Goal: Task Accomplishment & Management: Manage account settings

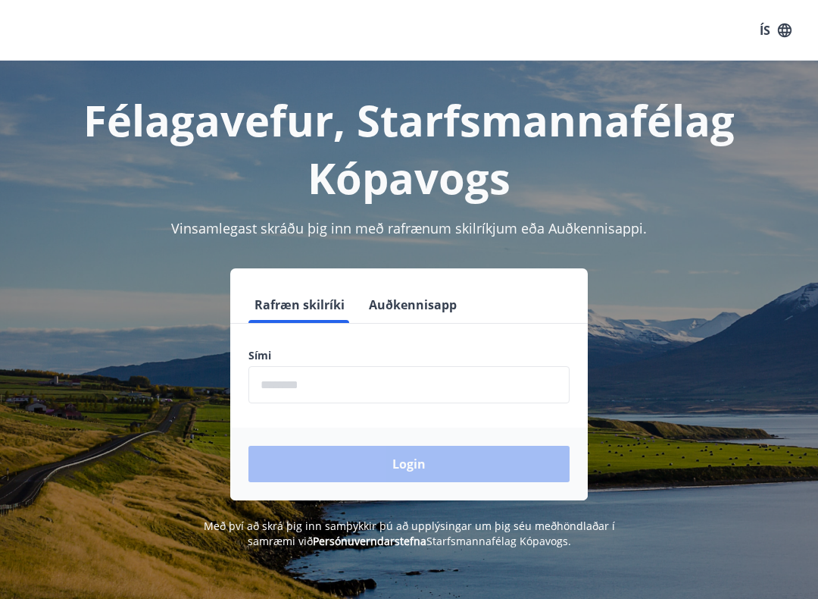
click at [354, 383] on input "phone" at bounding box center [409, 384] width 321 height 37
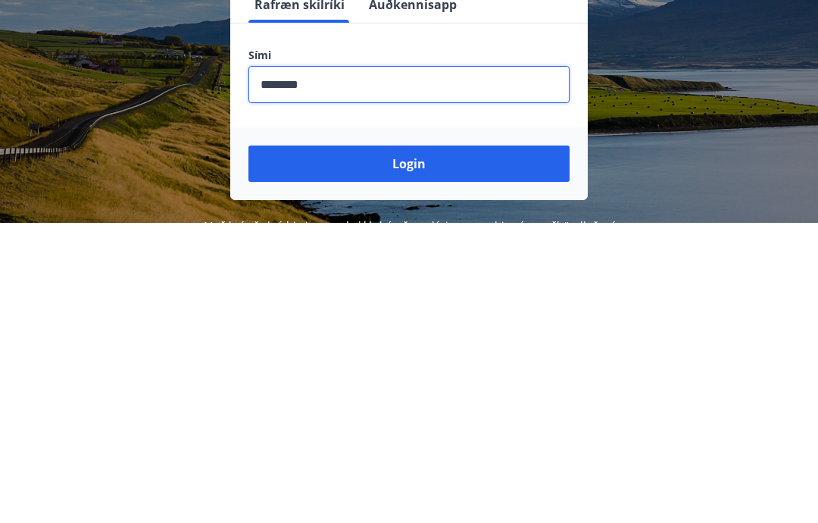
type input "********"
click at [383, 446] on button "Login" at bounding box center [409, 464] width 321 height 36
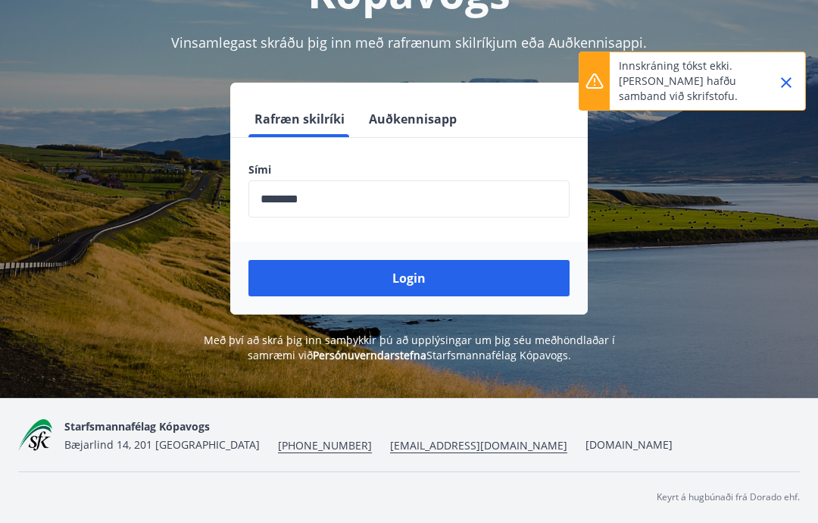
click at [796, 73] on div at bounding box center [780, 81] width 38 height 58
click at [780, 86] on icon "Close" at bounding box center [786, 82] width 18 height 18
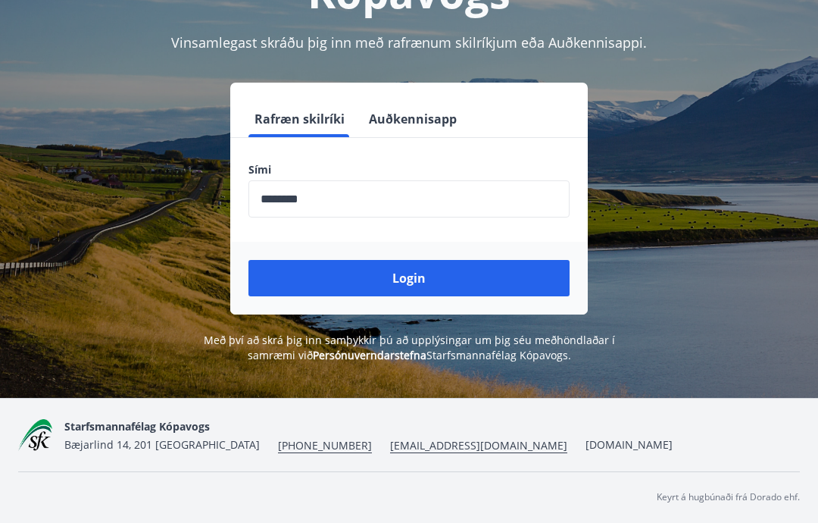
click at [417, 260] on button "Login" at bounding box center [409, 278] width 321 height 36
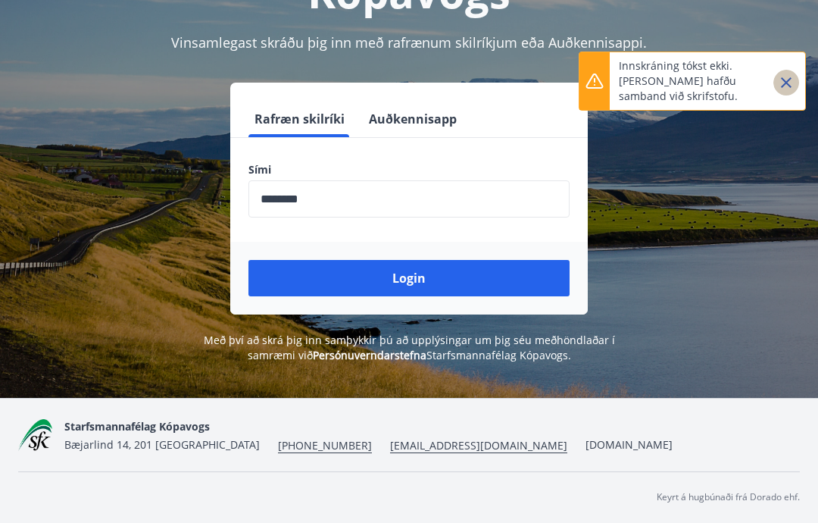
click at [792, 78] on icon "Close" at bounding box center [786, 82] width 18 height 18
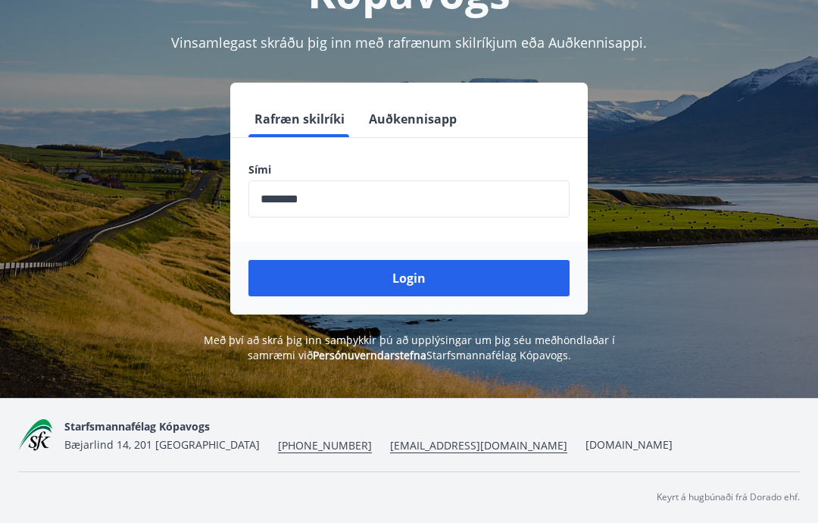
scroll to position [180, 0]
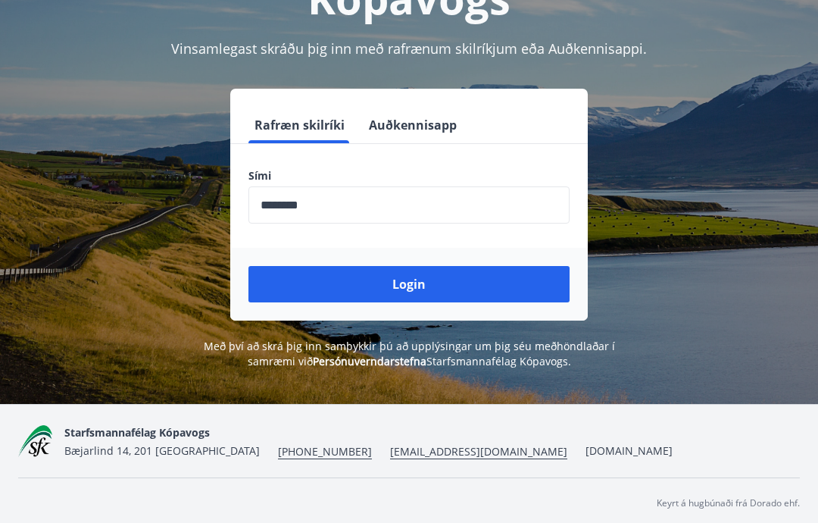
click at [429, 286] on button "Login" at bounding box center [409, 284] width 321 height 36
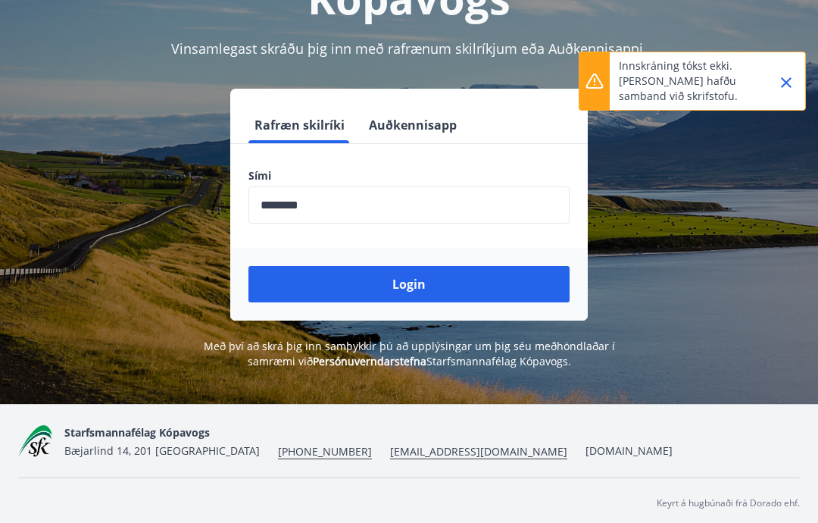
click at [780, 85] on icon "Close" at bounding box center [786, 82] width 18 height 18
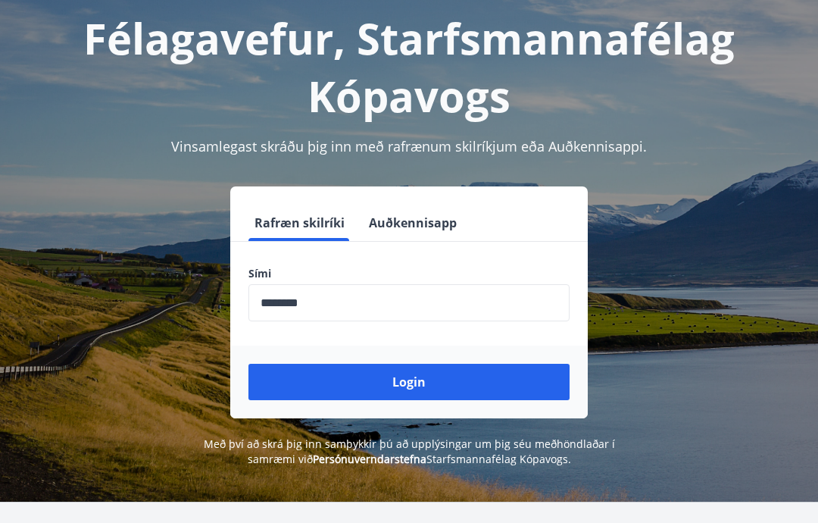
scroll to position [83, 0]
